Goal: Task Accomplishment & Management: Manage account settings

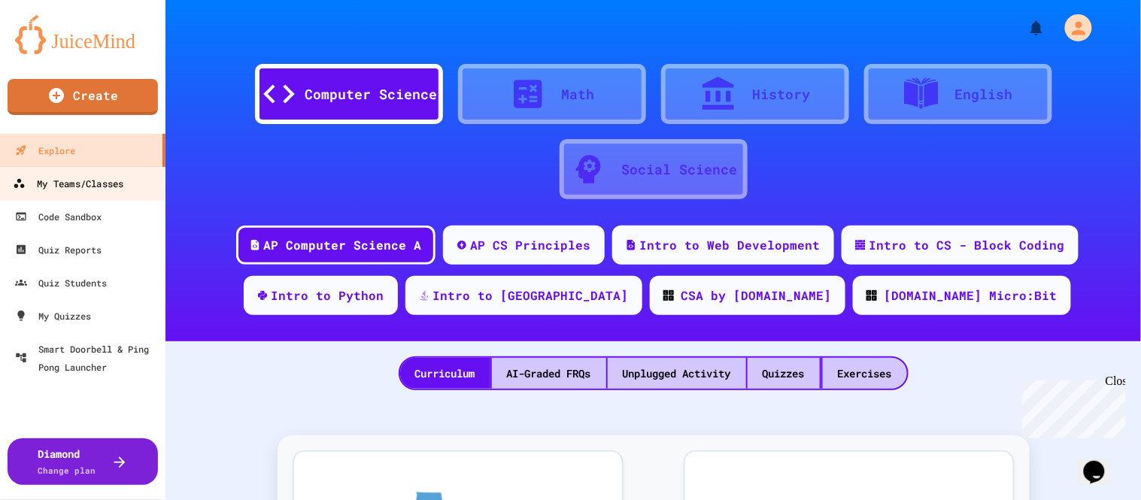
click at [57, 174] on div "My Teams/Classes" at bounding box center [68, 183] width 111 height 19
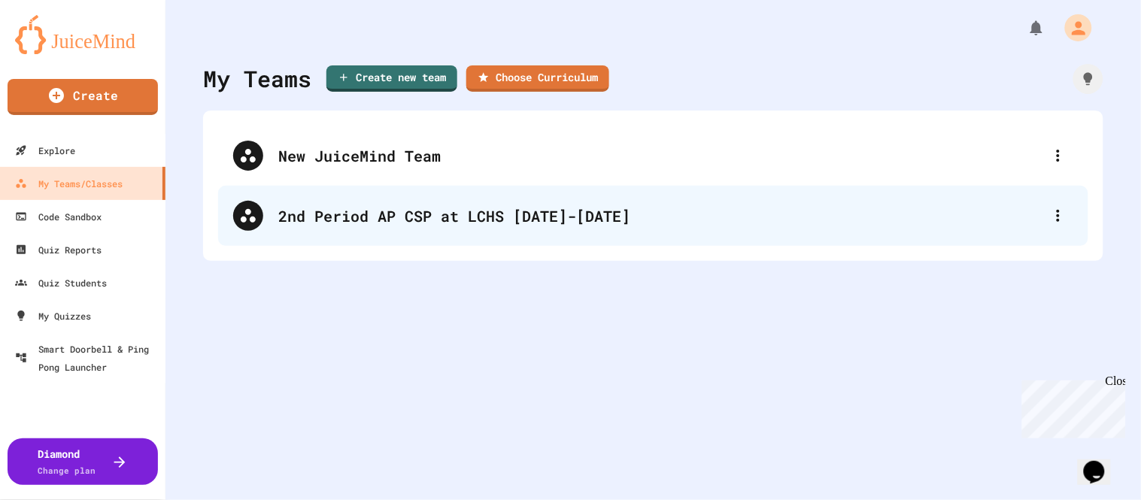
click at [523, 231] on div "2nd Period AP CSP at LCHS [DATE]-[DATE]" at bounding box center [653, 216] width 870 height 60
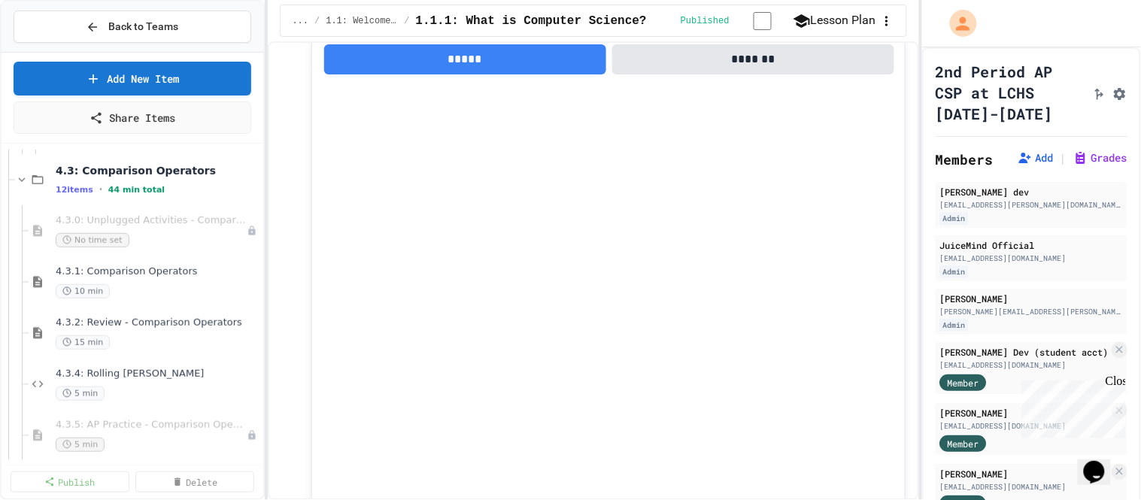
scroll to position [1693, 0]
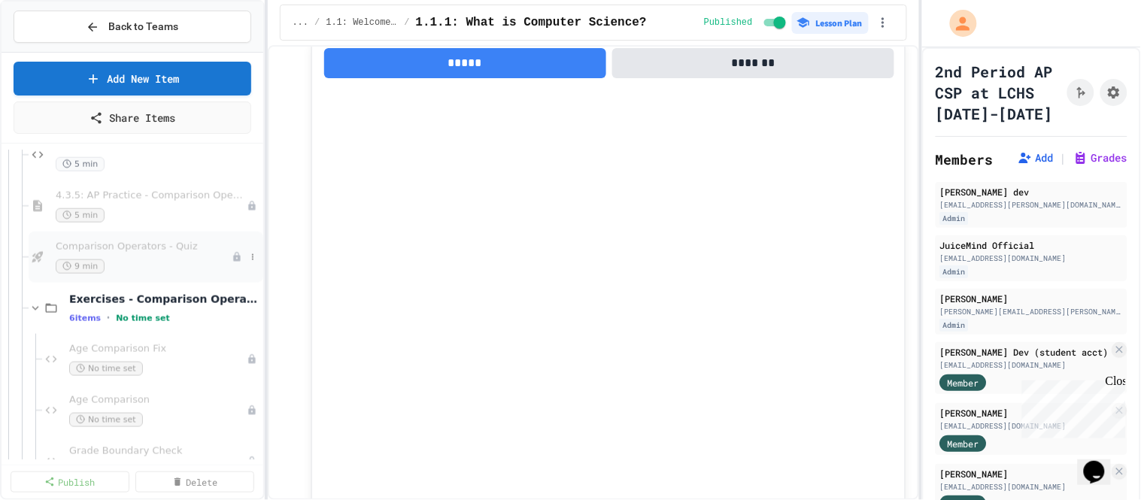
scroll to position [1911, 0]
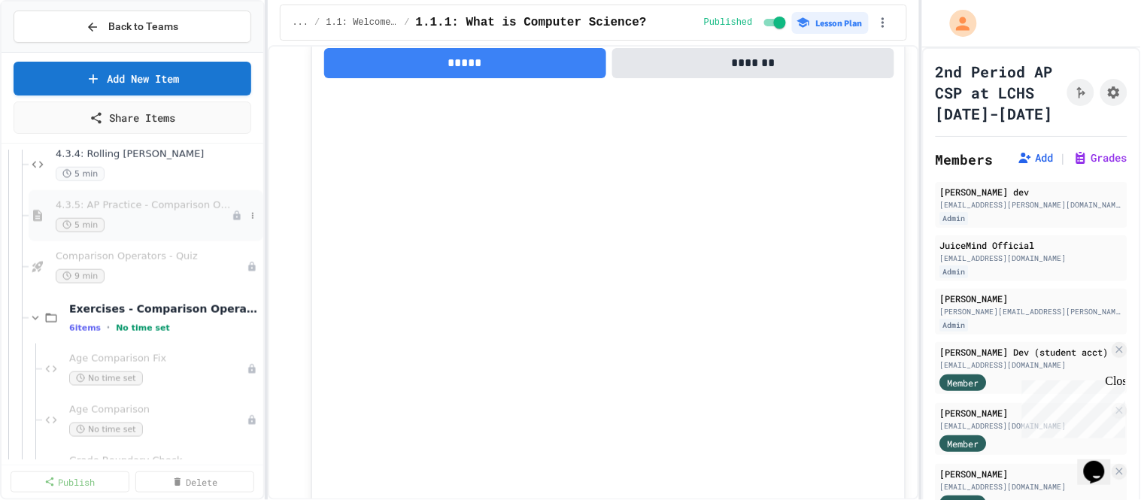
click at [177, 210] on span "4.3.5: AP Practice - Comparison Operators" at bounding box center [144, 205] width 176 height 13
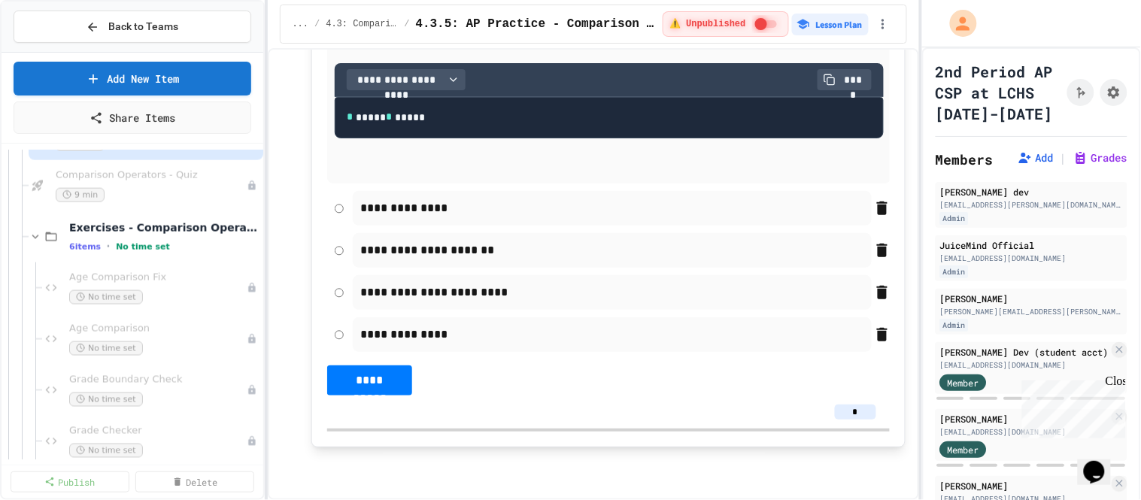
scroll to position [1993, 0]
click at [1117, 97] on icon "Assignment Settings" at bounding box center [1113, 92] width 15 height 15
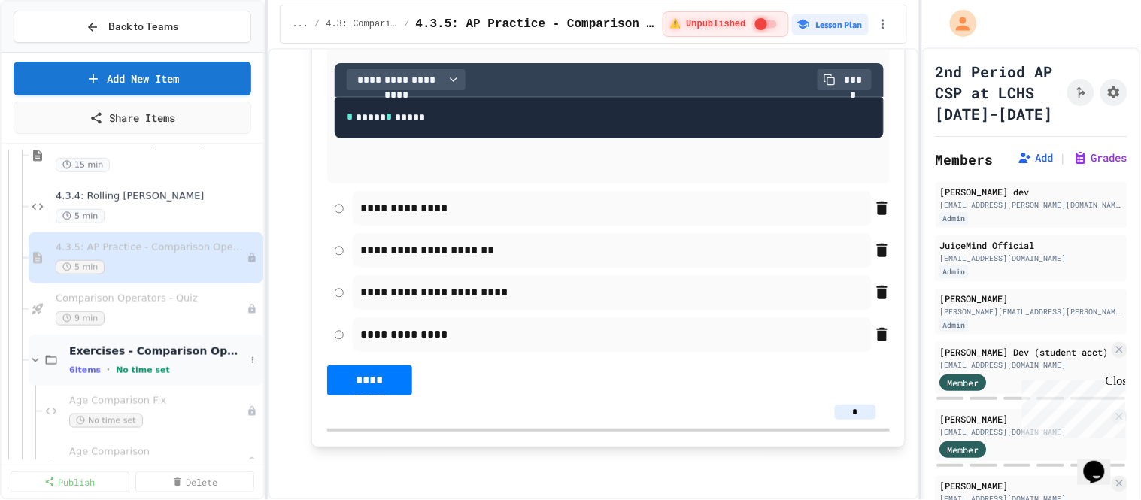
scroll to position [1868, 0]
click at [162, 298] on span "Comparison Operators - Quiz" at bounding box center [144, 300] width 176 height 13
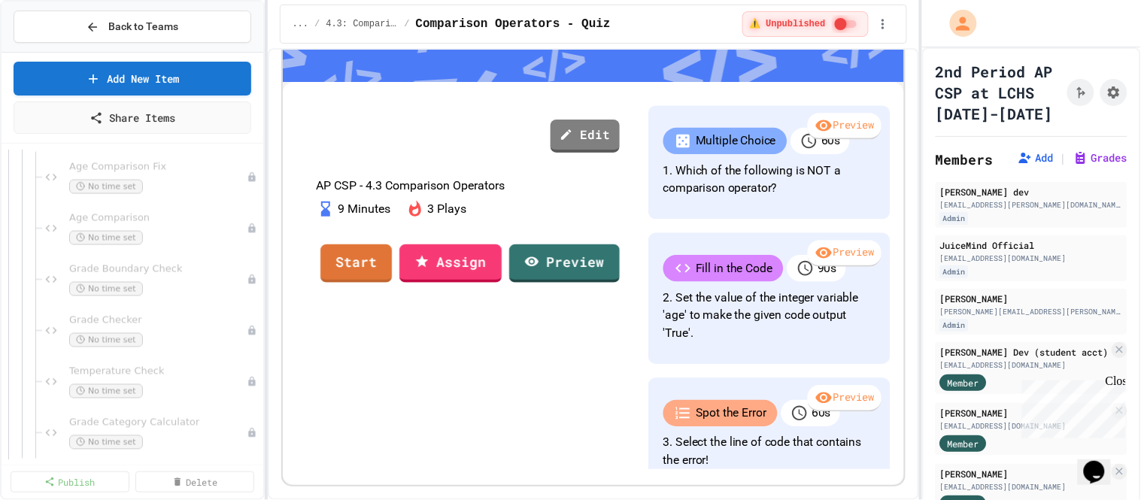
scroll to position [435, 0]
click at [619, 282] on link "Preview" at bounding box center [564, 261] width 109 height 41
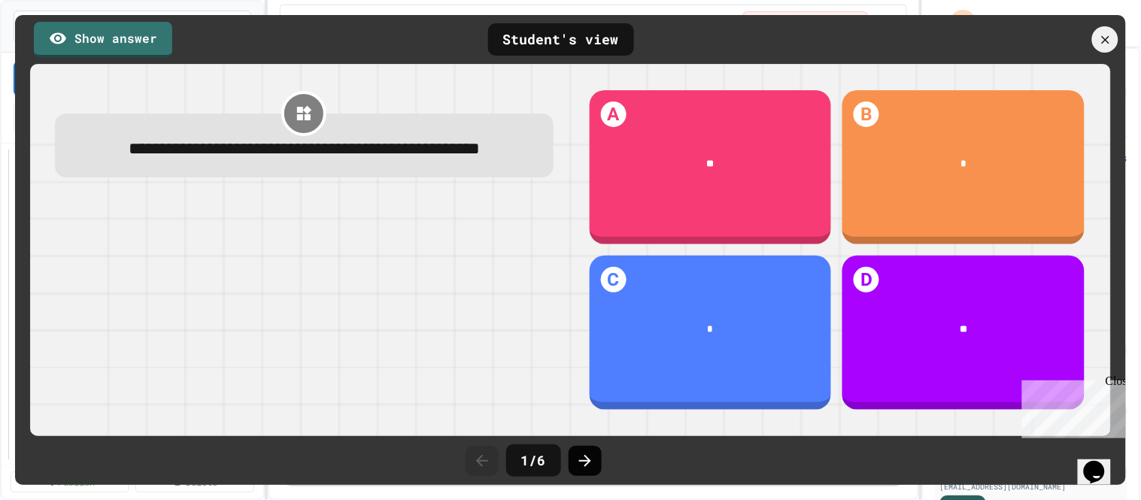
click at [582, 462] on icon at bounding box center [585, 461] width 18 height 18
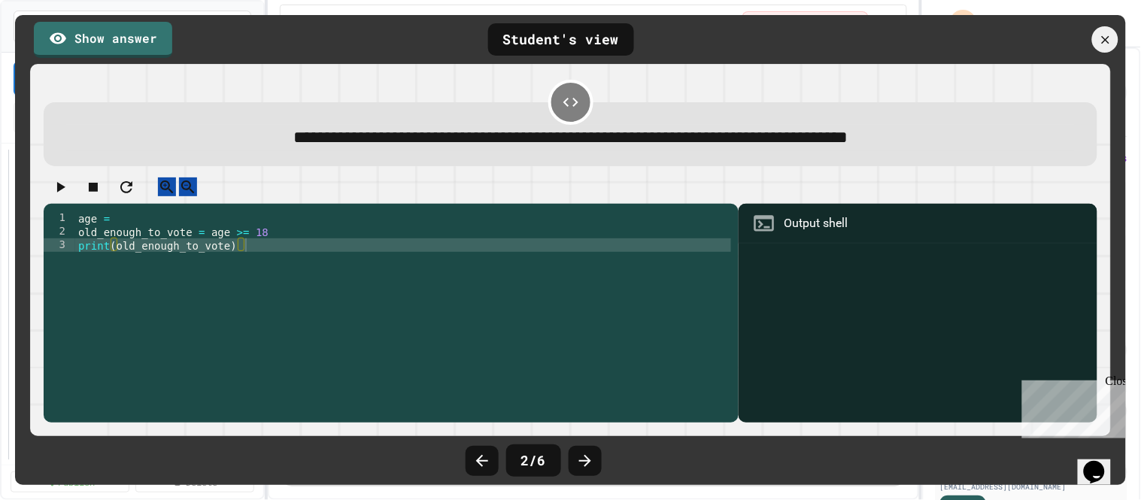
click at [582, 462] on icon at bounding box center [585, 461] width 18 height 18
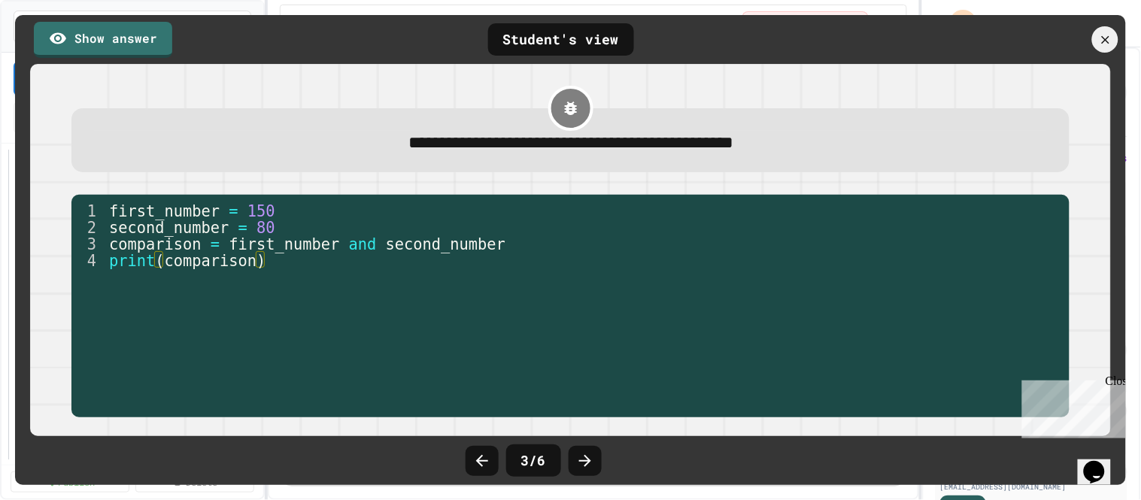
click at [582, 462] on icon at bounding box center [585, 461] width 18 height 18
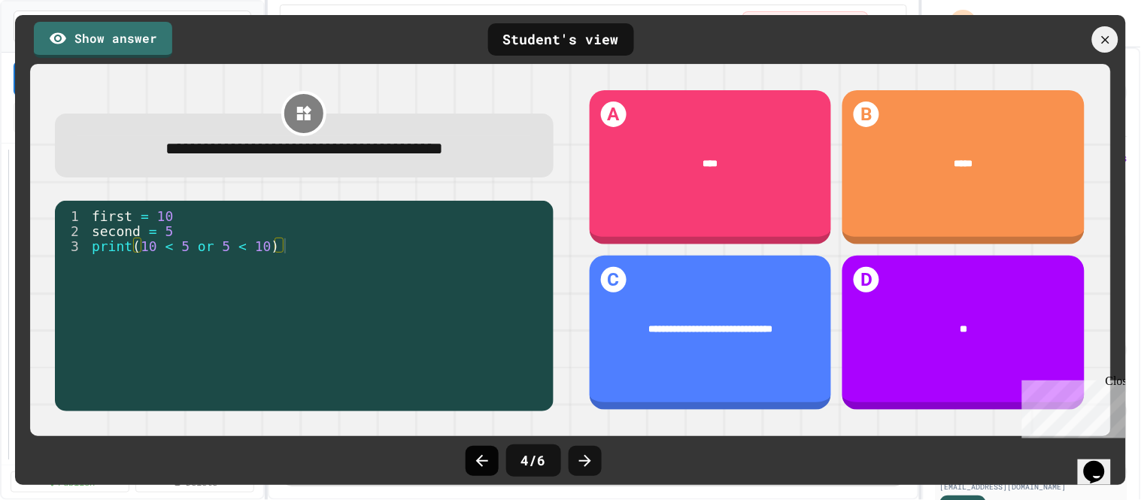
click at [476, 466] on icon at bounding box center [482, 461] width 18 height 18
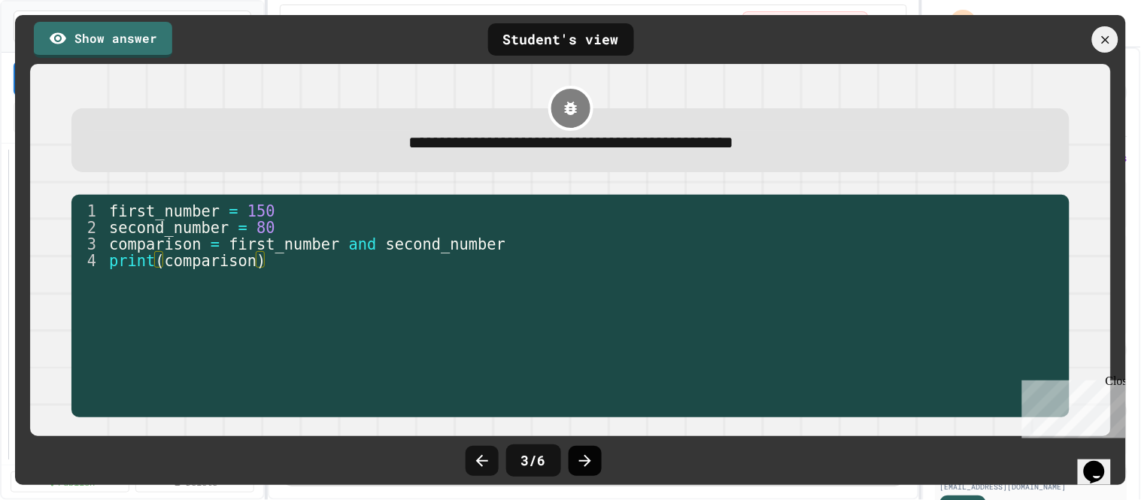
click at [577, 462] on icon at bounding box center [585, 461] width 18 height 18
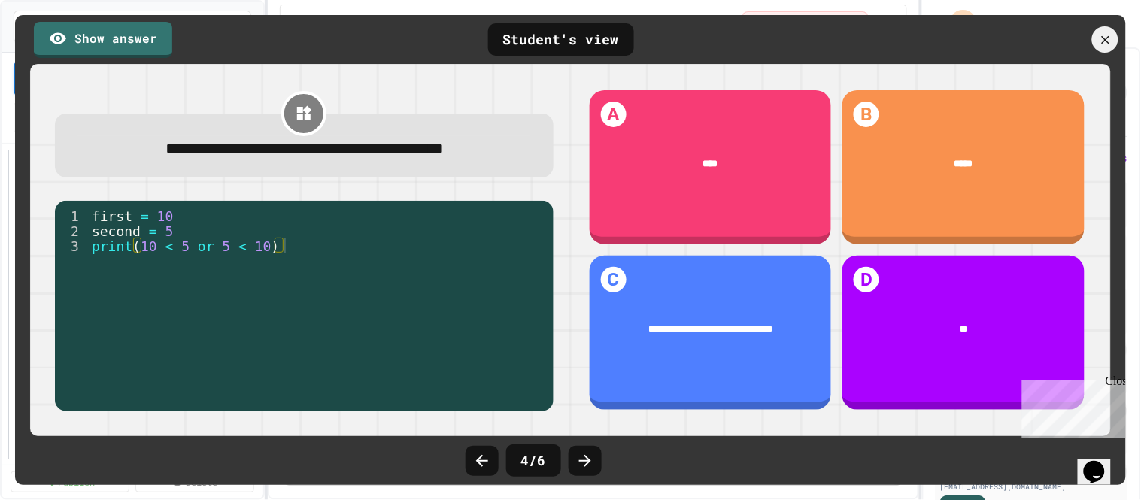
click at [577, 462] on icon at bounding box center [585, 461] width 18 height 18
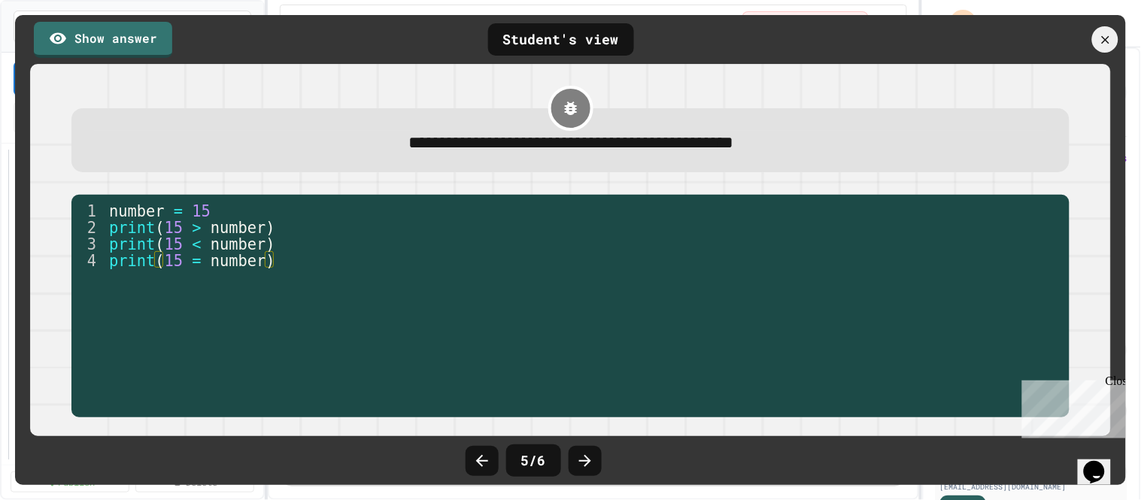
click at [577, 462] on icon at bounding box center [585, 461] width 18 height 18
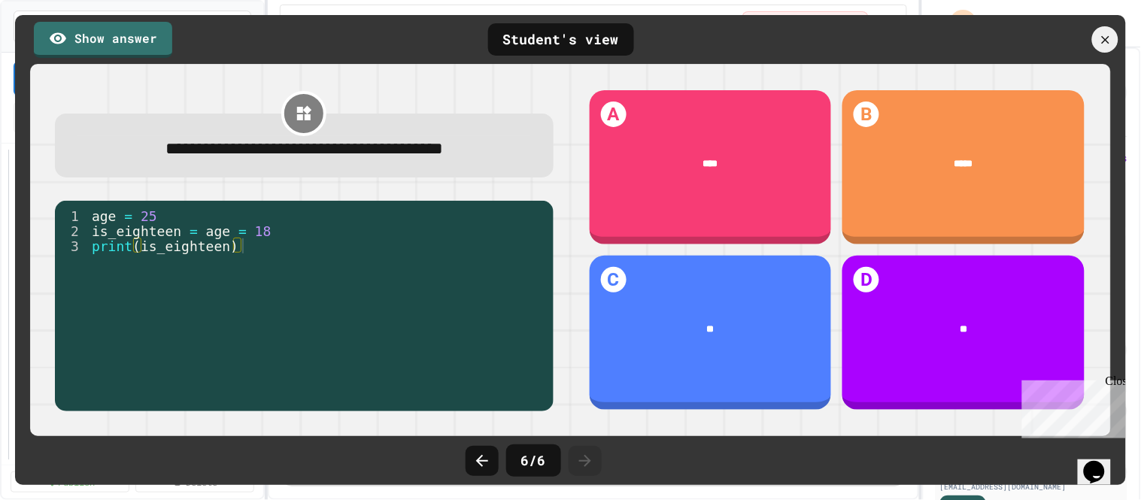
click at [577, 462] on icon at bounding box center [585, 461] width 18 height 18
click at [1106, 36] on icon at bounding box center [1105, 40] width 17 height 17
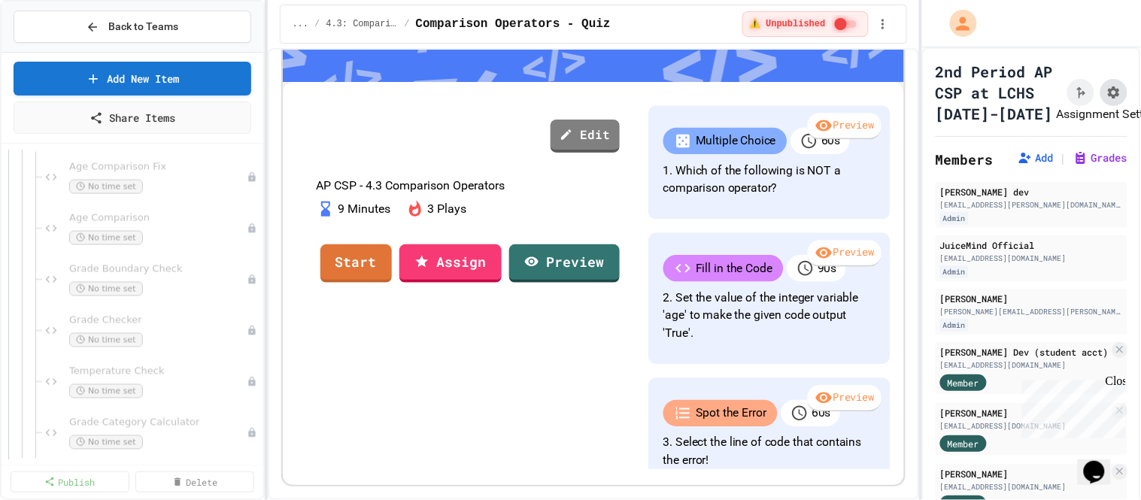
click at [1117, 98] on icon "Assignment Settings" at bounding box center [1113, 92] width 15 height 15
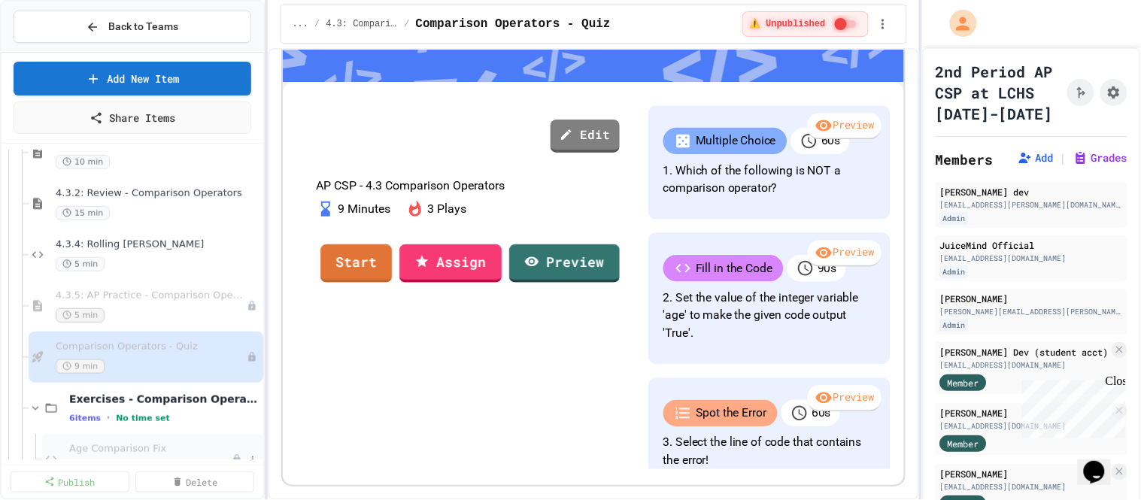
scroll to position [1819, 0]
click at [1110, 92] on icon "Assignment Settings" at bounding box center [1113, 92] width 15 height 15
click at [250, 314] on button at bounding box center [252, 307] width 15 height 15
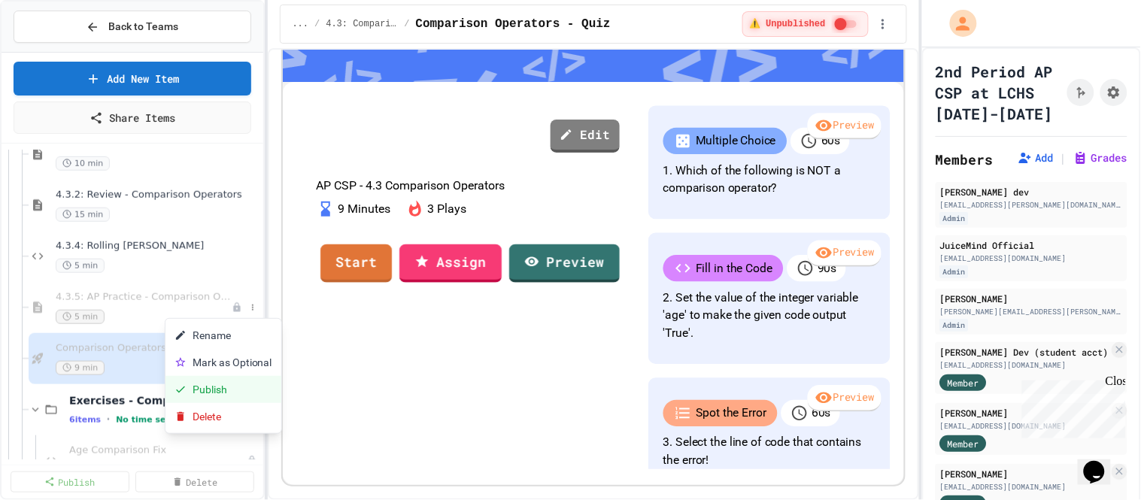
click at [234, 389] on button "Publish" at bounding box center [223, 389] width 116 height 27
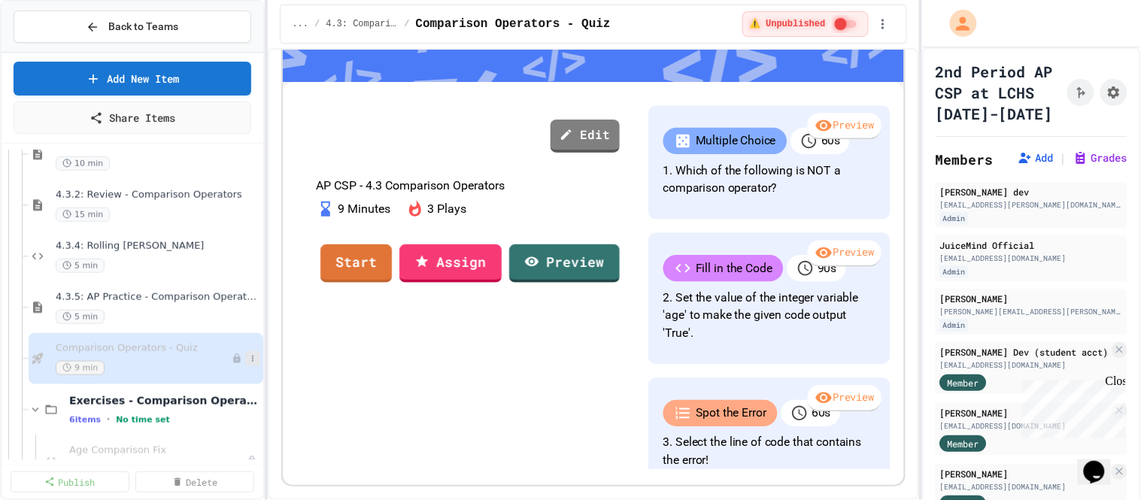
click at [252, 359] on icon at bounding box center [252, 358] width 9 height 9
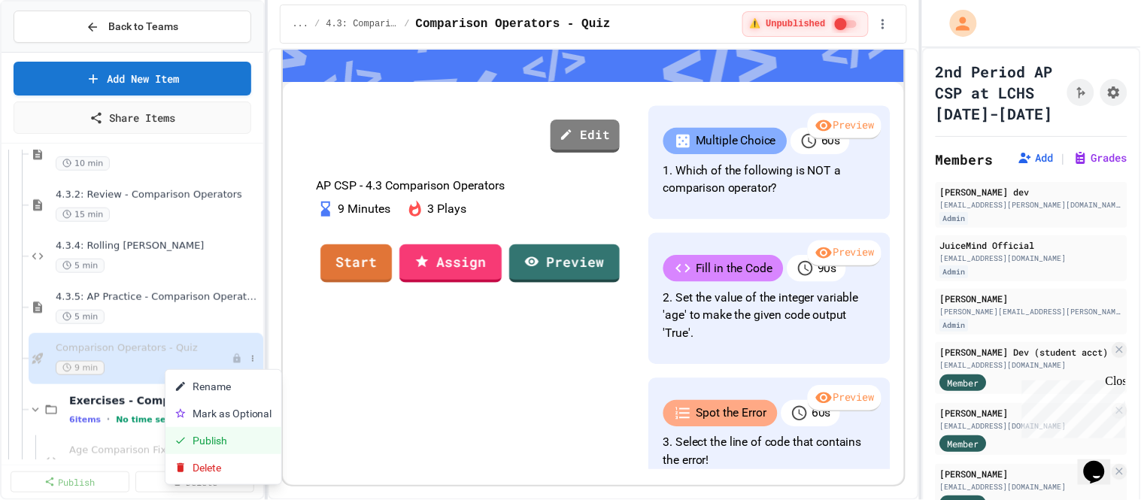
click at [239, 435] on button "Publish" at bounding box center [223, 440] width 116 height 27
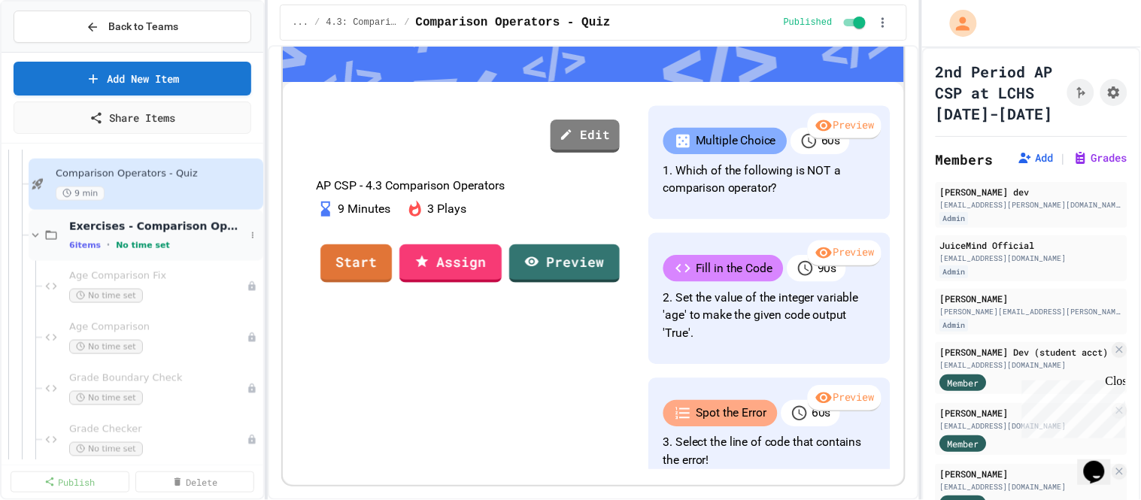
scroll to position [1995, 0]
click at [142, 277] on span "Age Comparison Fix" at bounding box center [150, 275] width 162 height 13
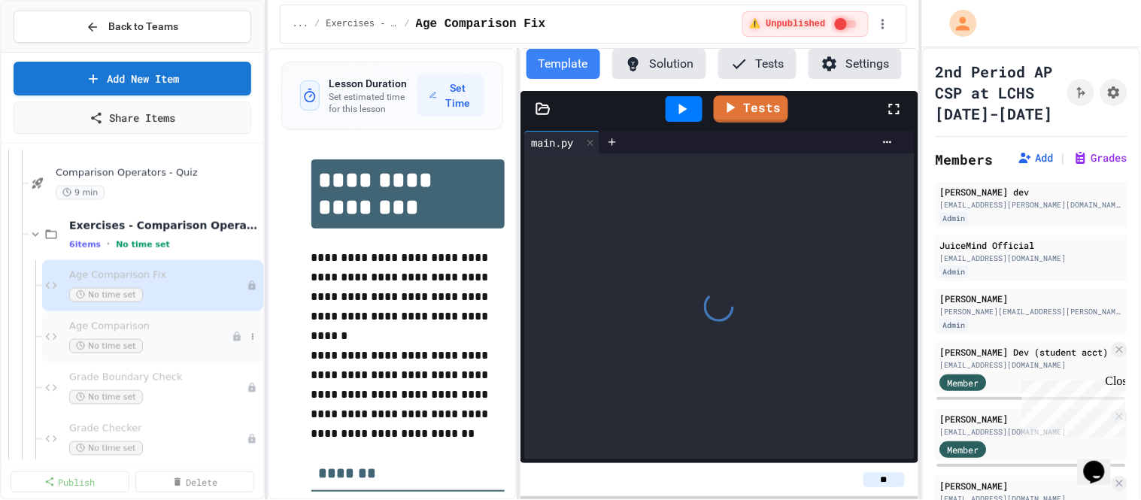
click at [209, 335] on div "Age Comparison No time set" at bounding box center [150, 336] width 162 height 33
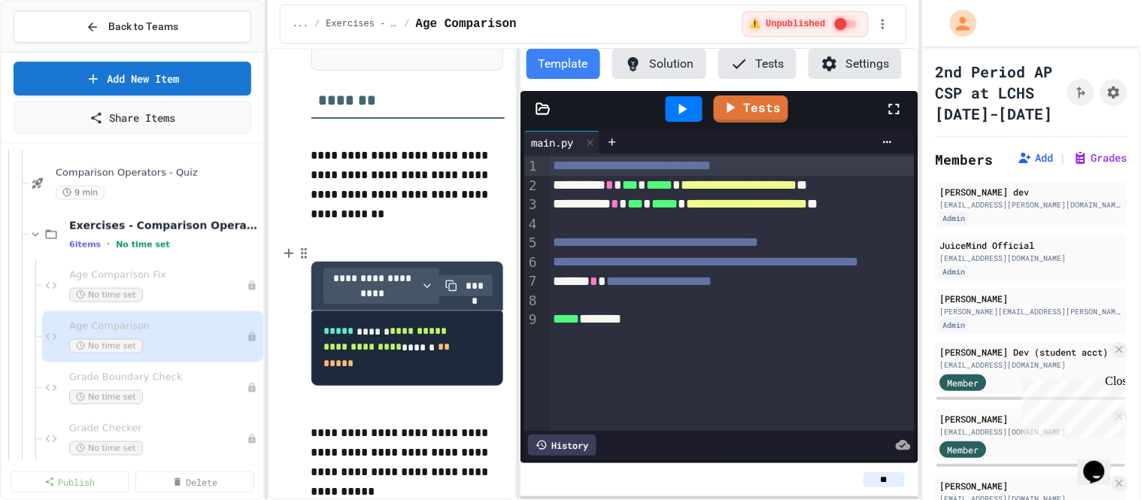
scroll to position [843, 0]
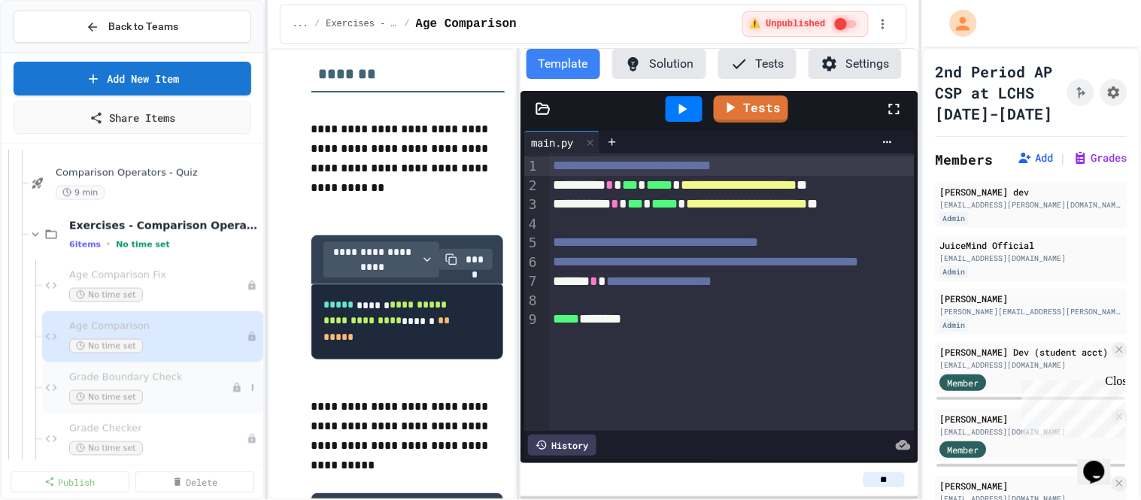
click at [164, 404] on div "No time set" at bounding box center [150, 397] width 162 height 14
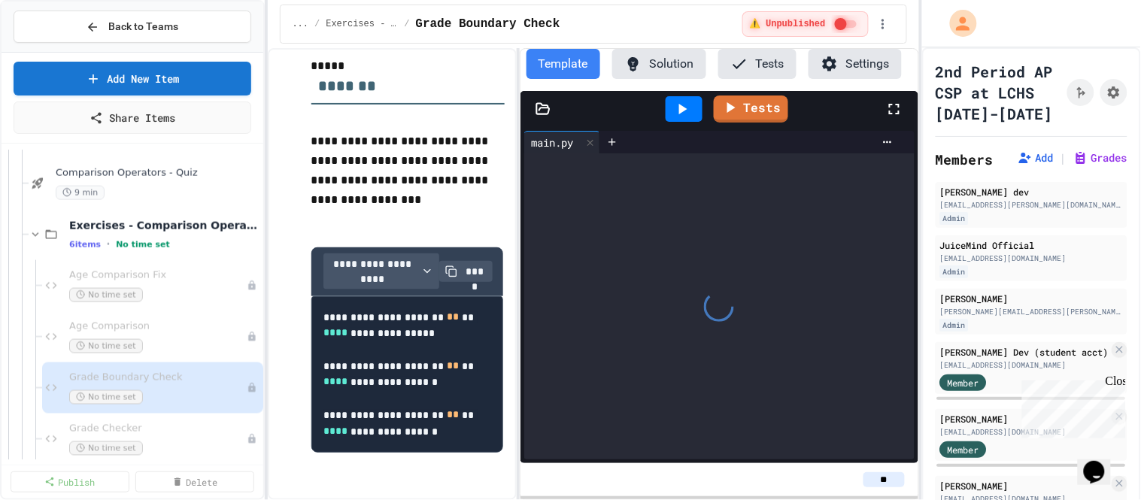
scroll to position [402, 0]
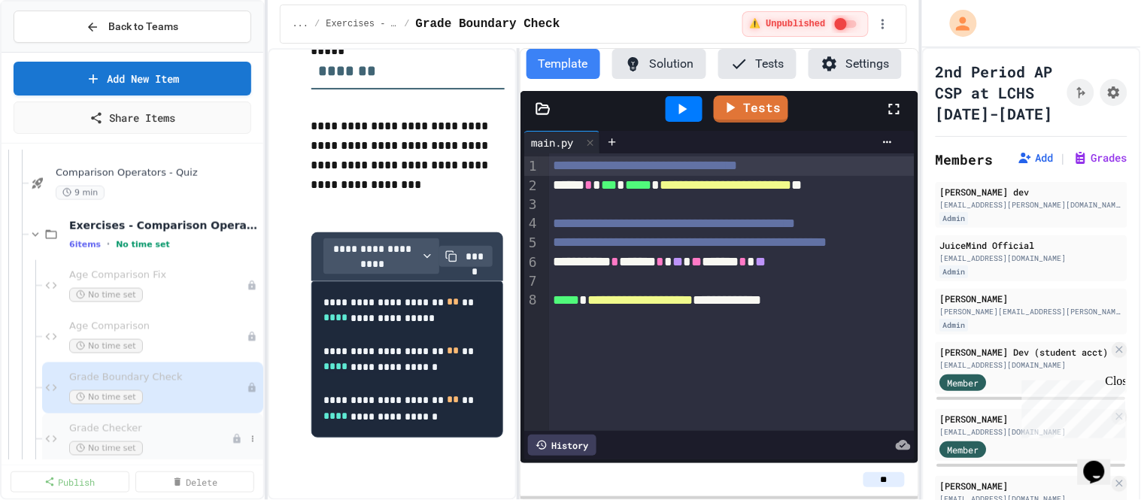
click at [155, 439] on div "Grade Checker No time set" at bounding box center [150, 439] width 162 height 33
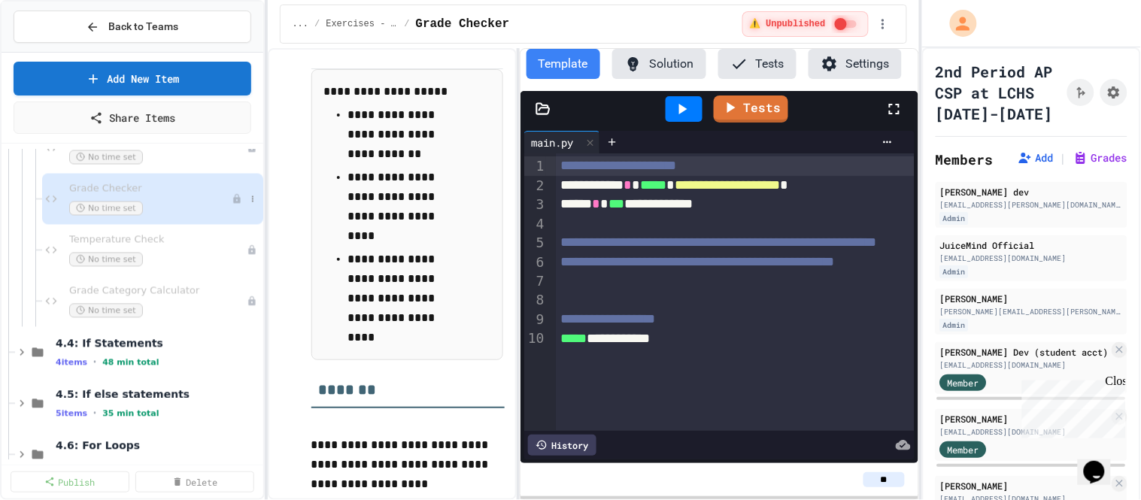
scroll to position [2250, 0]
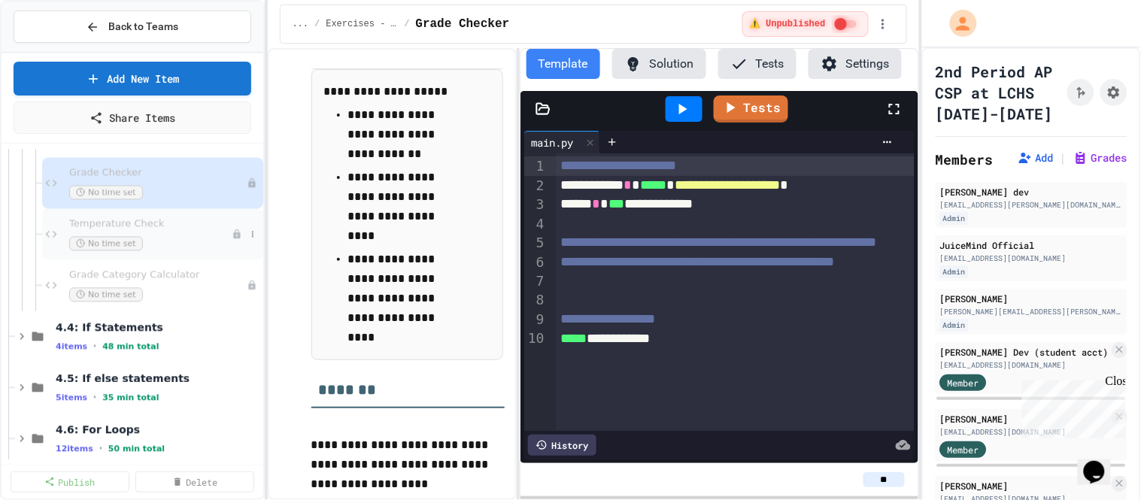
click at [194, 241] on div "No time set" at bounding box center [150, 244] width 162 height 14
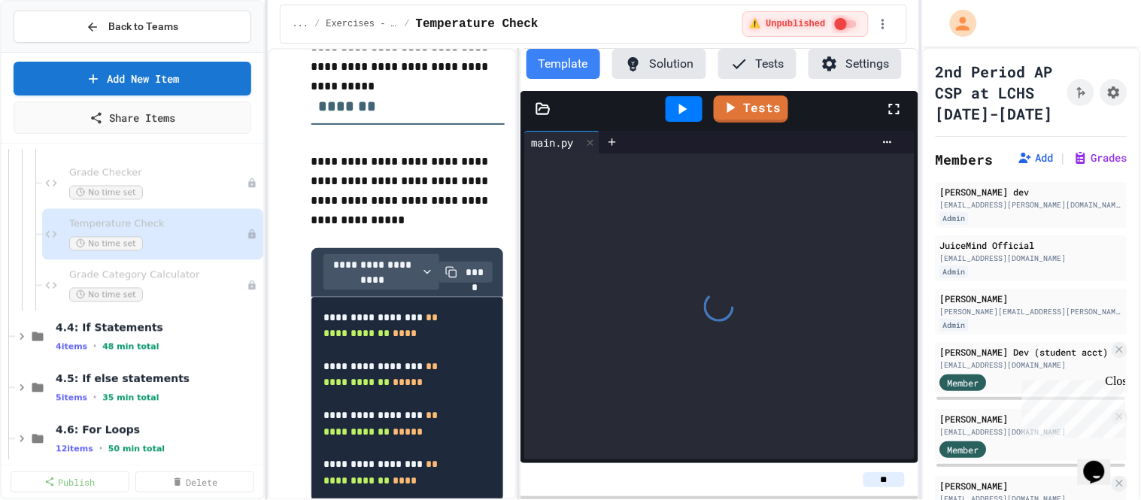
scroll to position [451, 0]
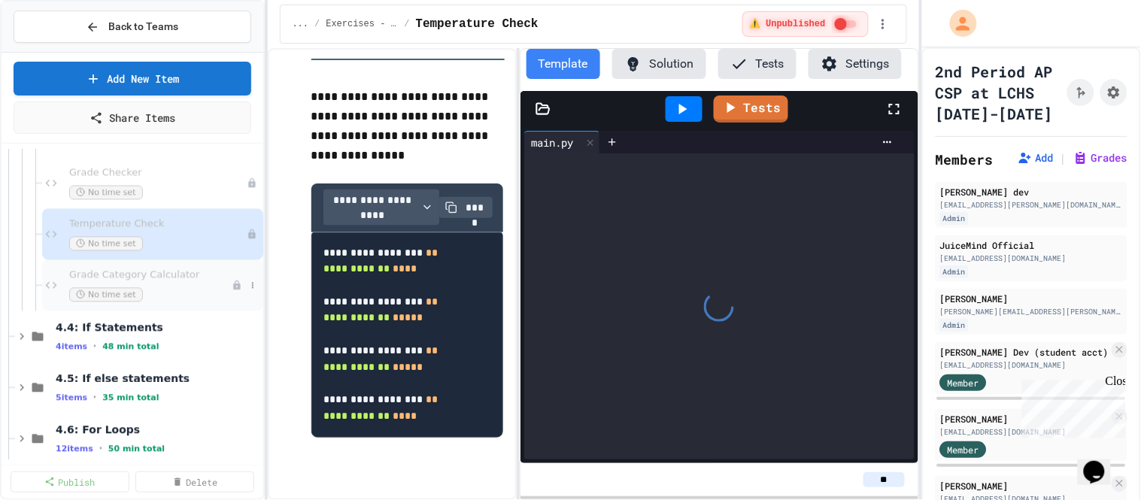
click at [192, 274] on span "Grade Category Calculator" at bounding box center [150, 275] width 162 height 13
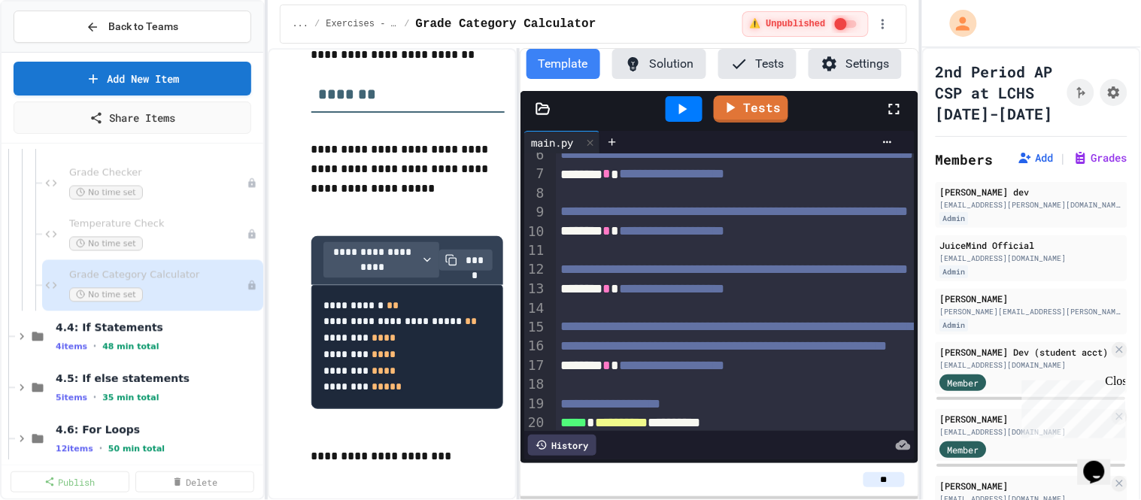
scroll to position [168, 0]
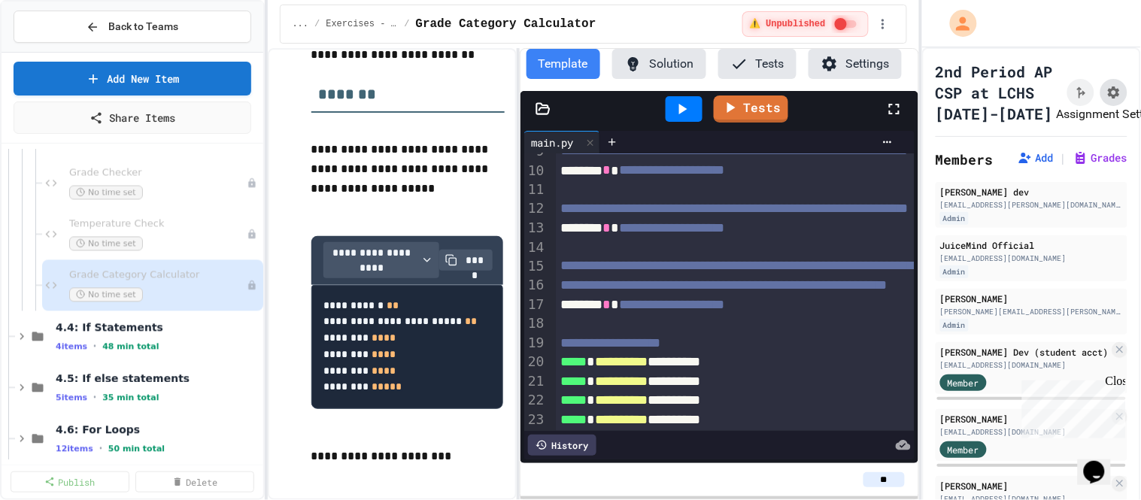
click at [1112, 86] on icon "Assignment Settings" at bounding box center [1113, 92] width 15 height 15
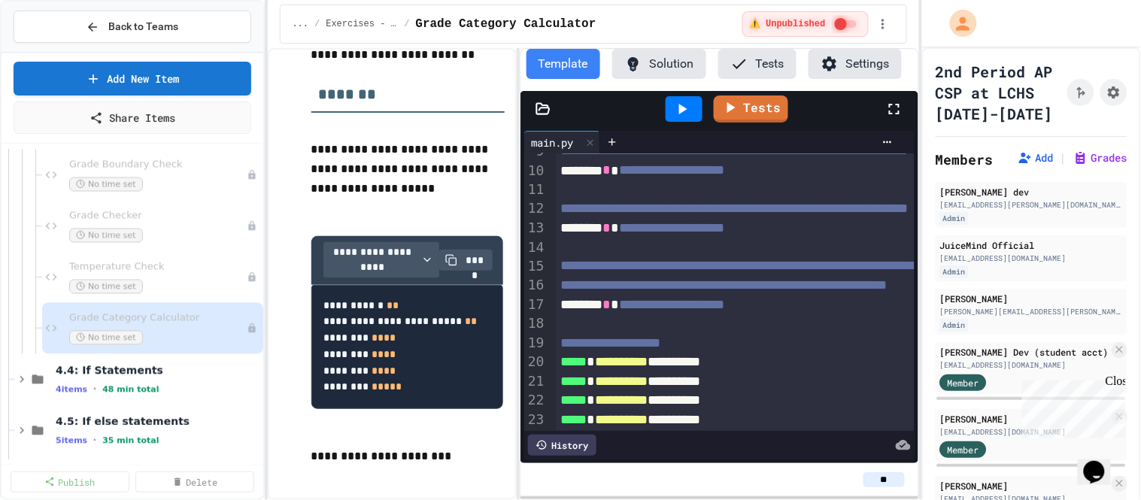
scroll to position [2212, 0]
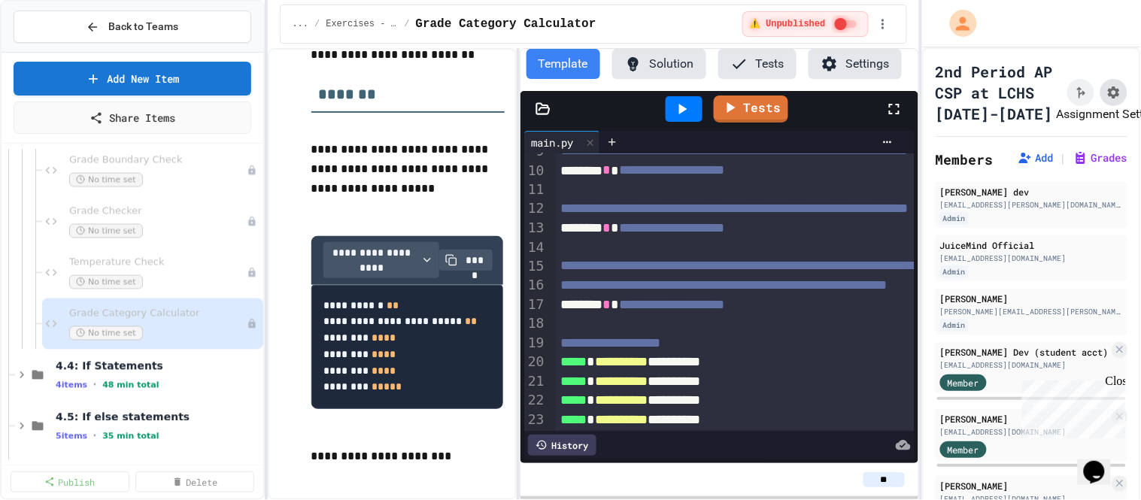
click at [1112, 95] on icon "Assignment Settings" at bounding box center [1113, 92] width 12 height 12
click at [253, 322] on icon at bounding box center [253, 324] width 2 height 6
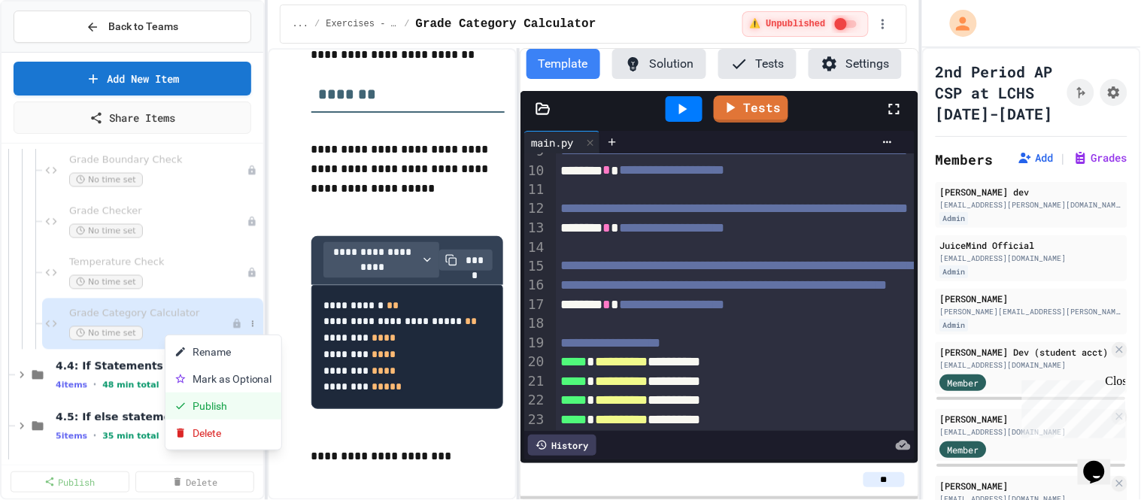
click at [231, 405] on button "Publish" at bounding box center [223, 405] width 116 height 27
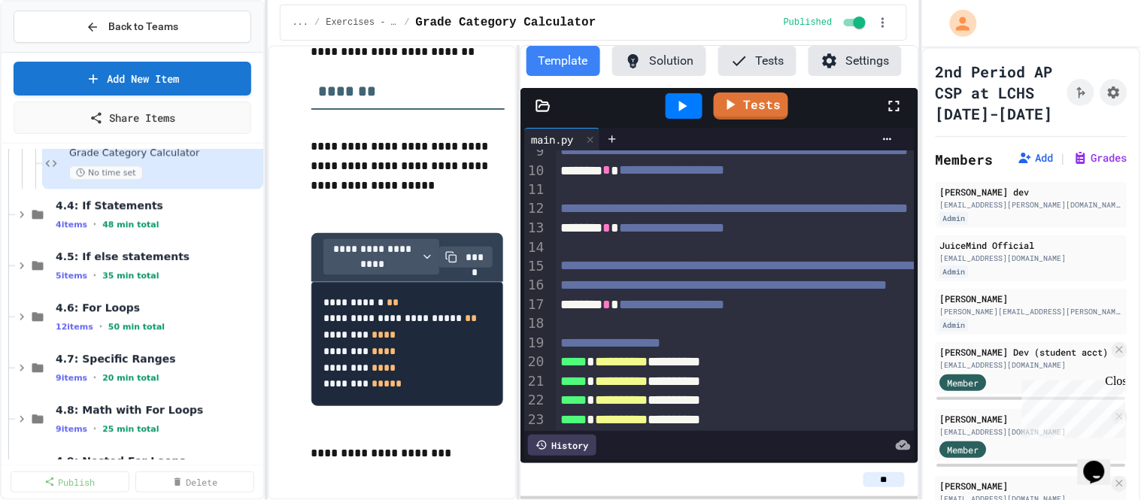
scroll to position [2388, 0]
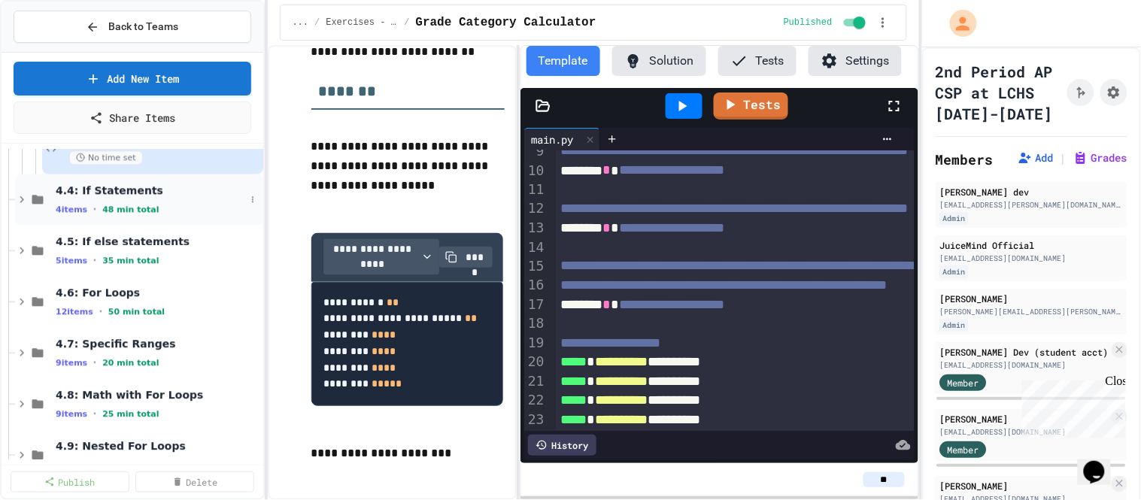
click at [17, 199] on icon at bounding box center [22, 199] width 14 height 14
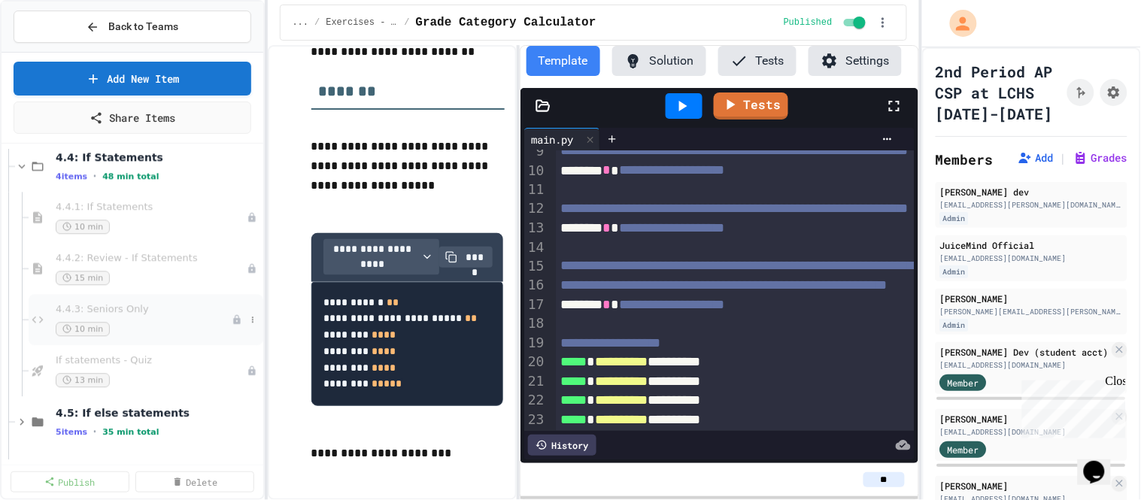
scroll to position [2419, 0]
click at [174, 221] on div "10 min" at bounding box center [144, 228] width 176 height 14
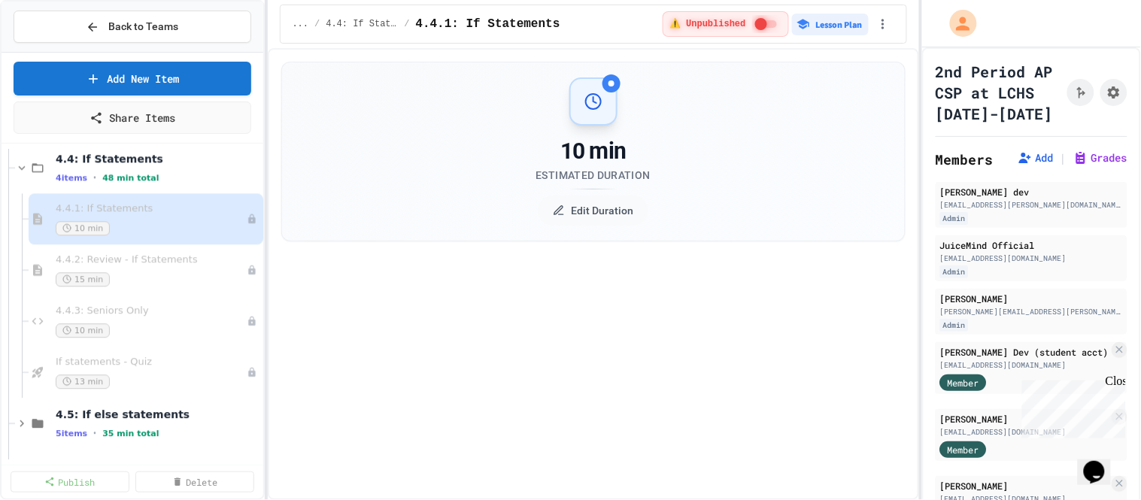
select select "***"
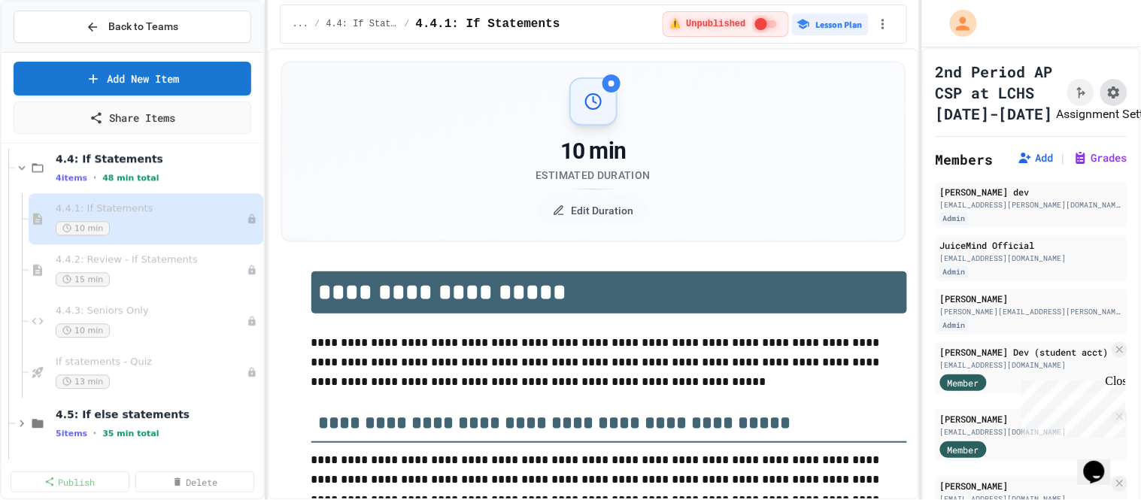
click at [1116, 92] on icon "Assignment Settings" at bounding box center [1113, 92] width 15 height 15
click at [95, 268] on div "4.4.2: Review - If Statements 15 min" at bounding box center [144, 269] width 176 height 33
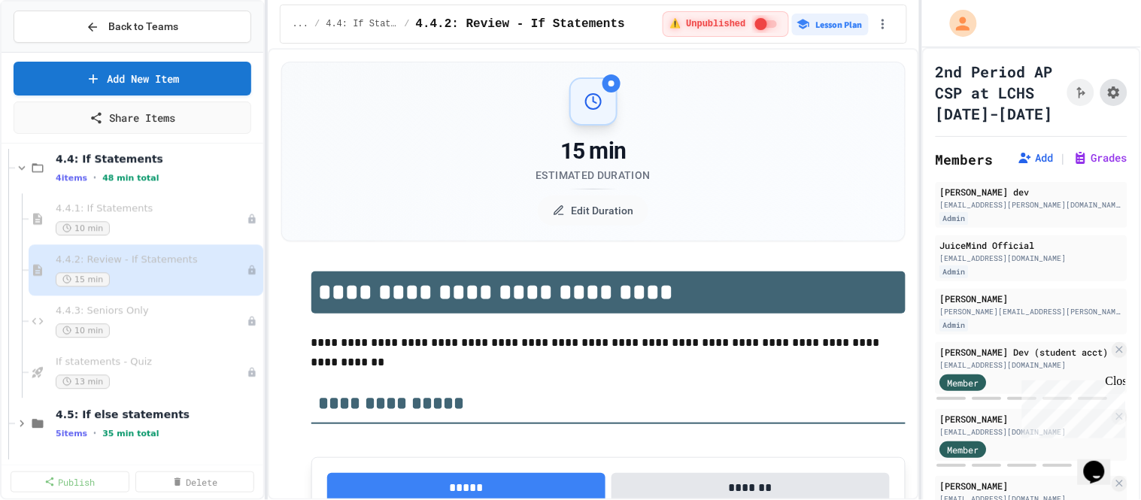
click at [1116, 89] on icon "Assignment Settings" at bounding box center [1113, 92] width 12 height 12
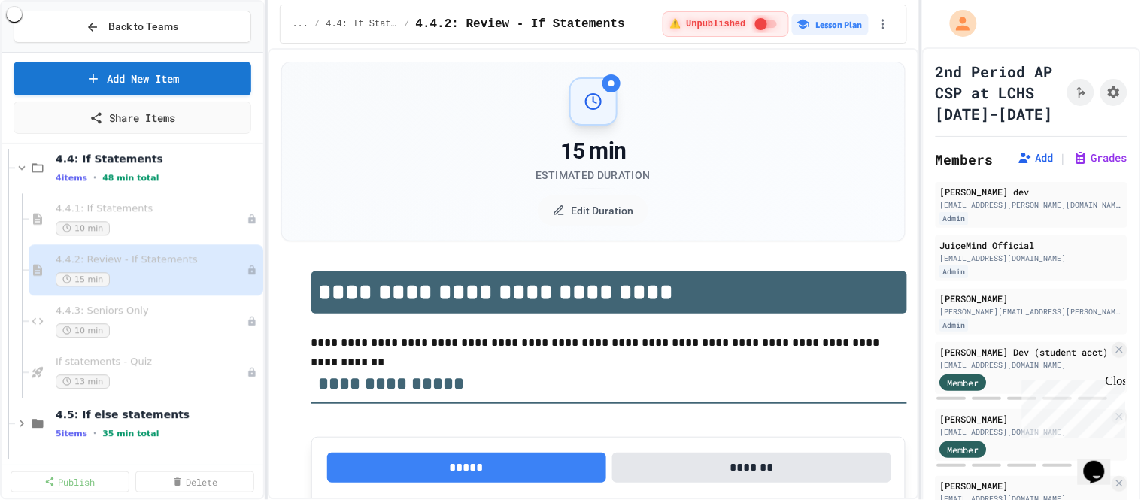
scroll to position [470, 0]
click at [203, 323] on div "10 min" at bounding box center [144, 330] width 176 height 14
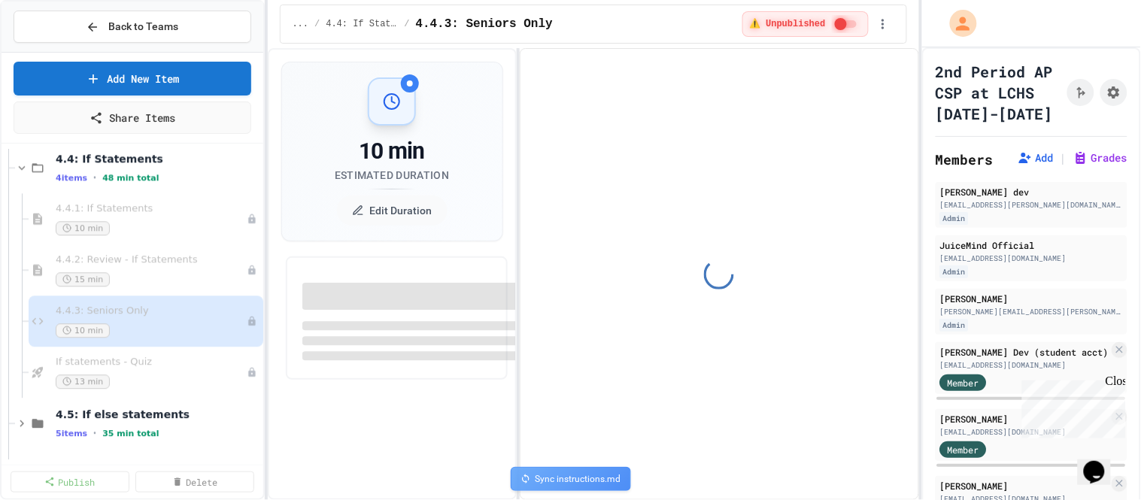
select select "*******"
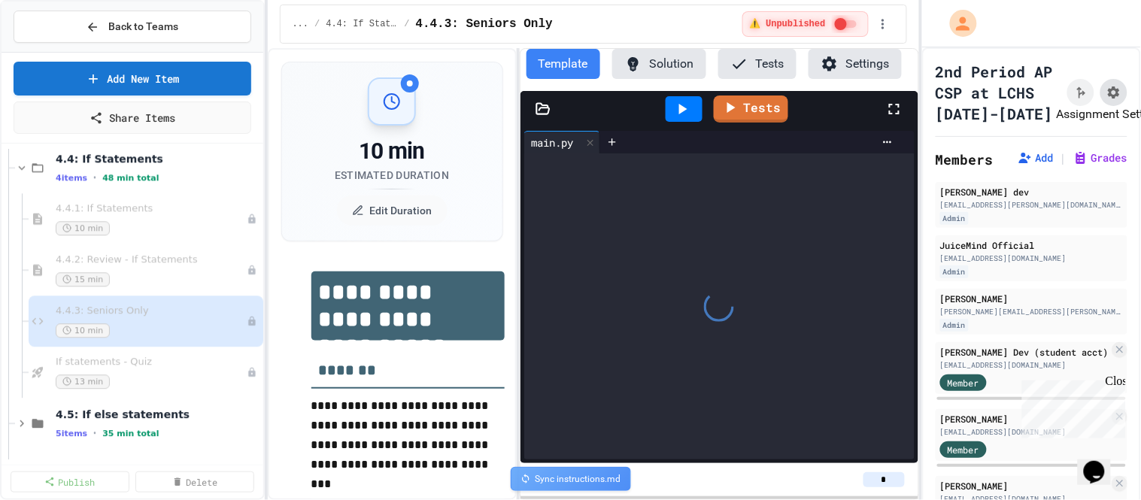
click at [1113, 98] on icon "Assignment Settings" at bounding box center [1113, 92] width 15 height 15
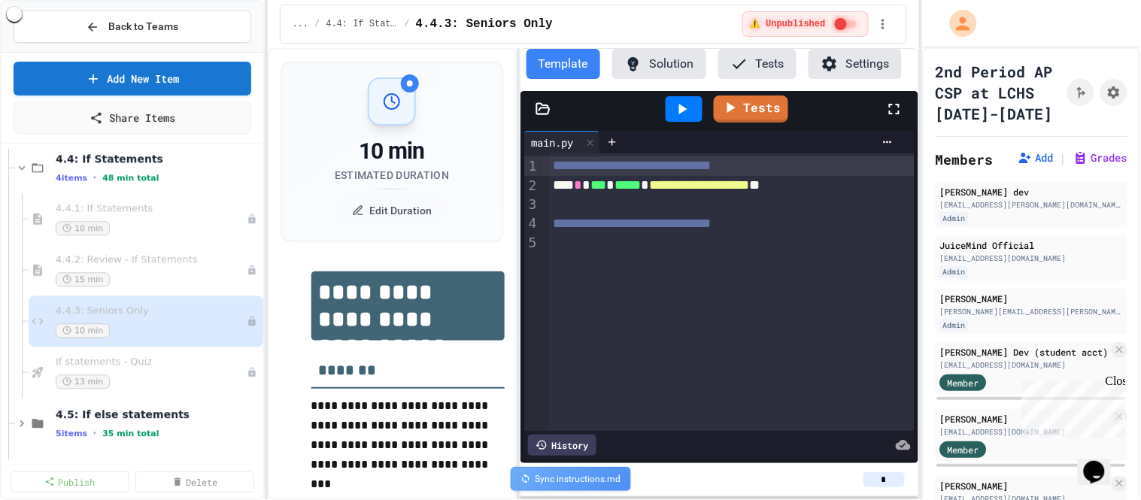
scroll to position [454, 0]
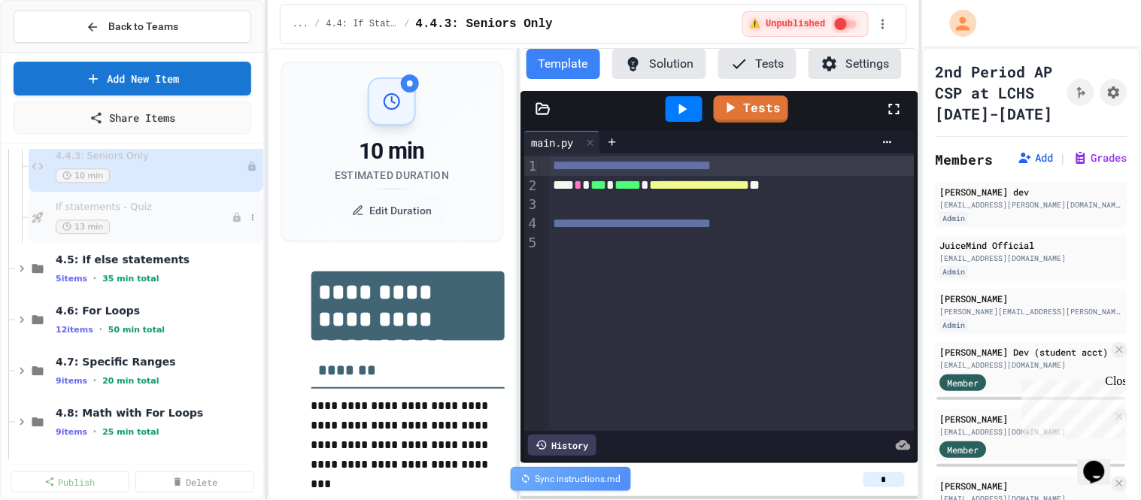
scroll to position [2604, 0]
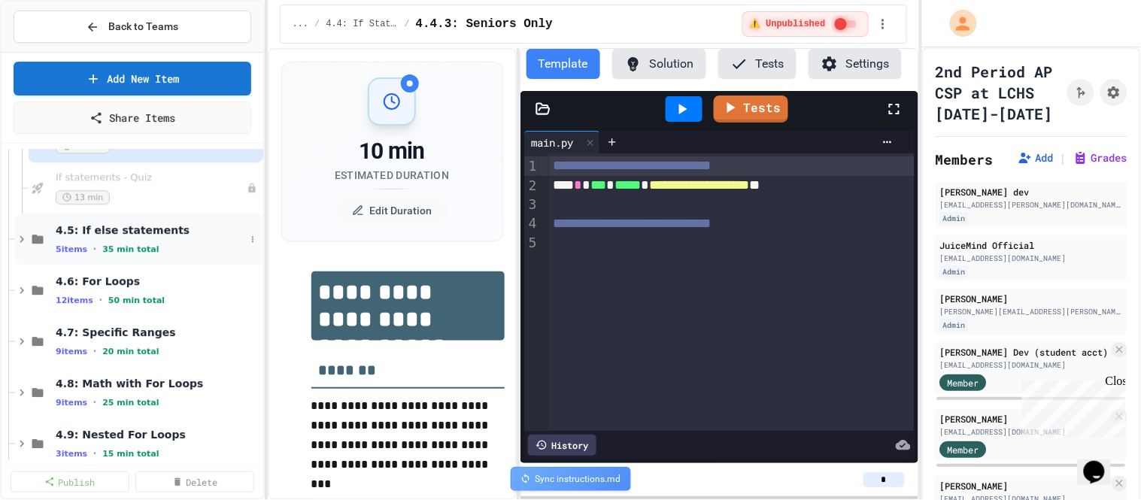
click at [23, 238] on icon at bounding box center [22, 239] width 14 height 14
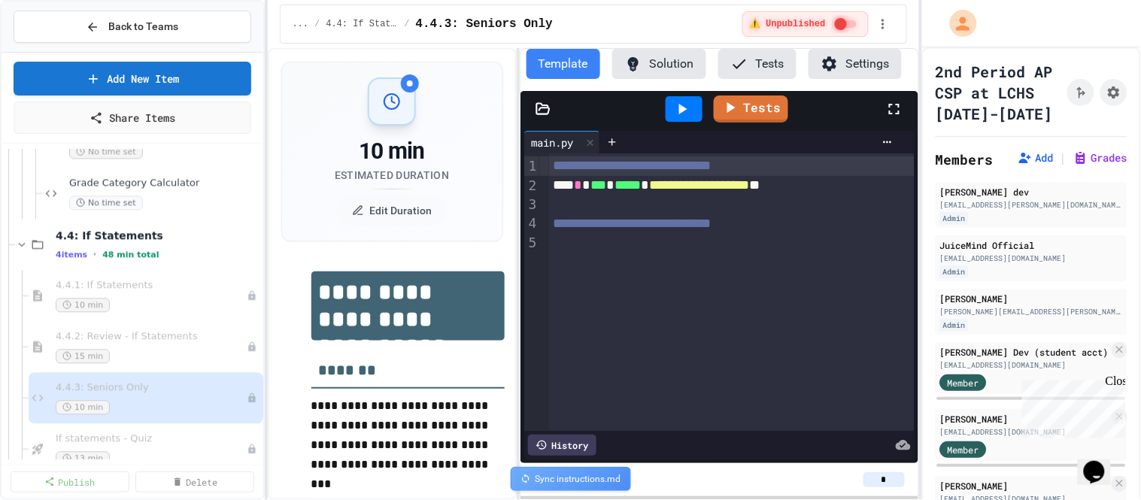
scroll to position [2347, 0]
